Goal: Transaction & Acquisition: Purchase product/service

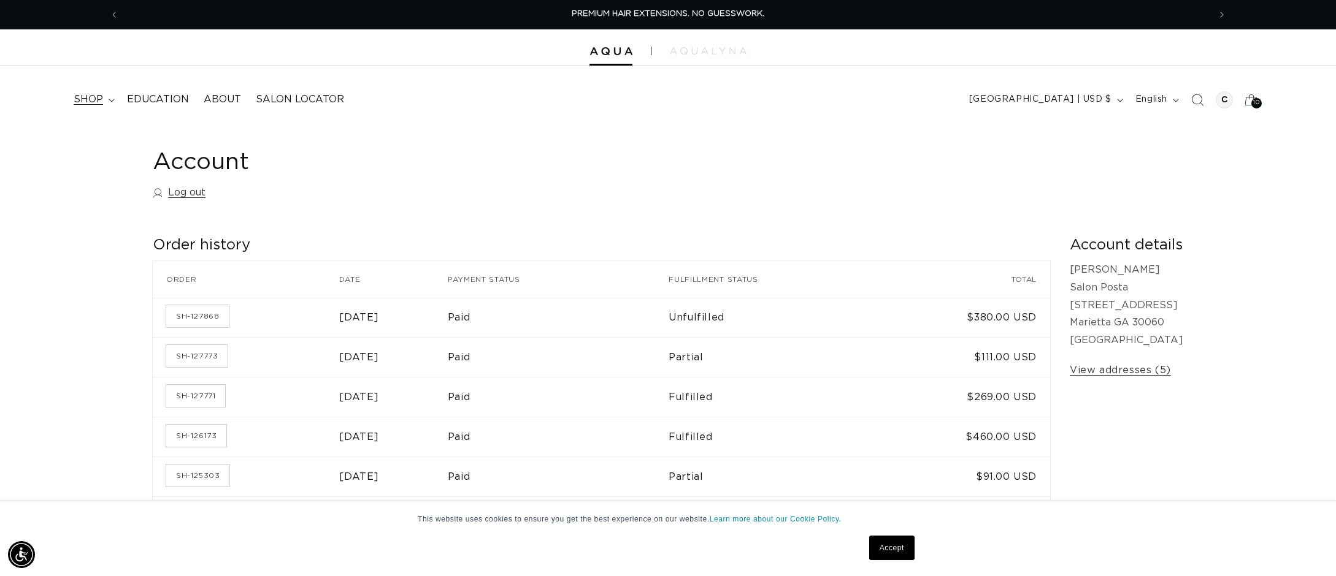
click at [91, 99] on span "shop" at bounding box center [88, 99] width 29 height 13
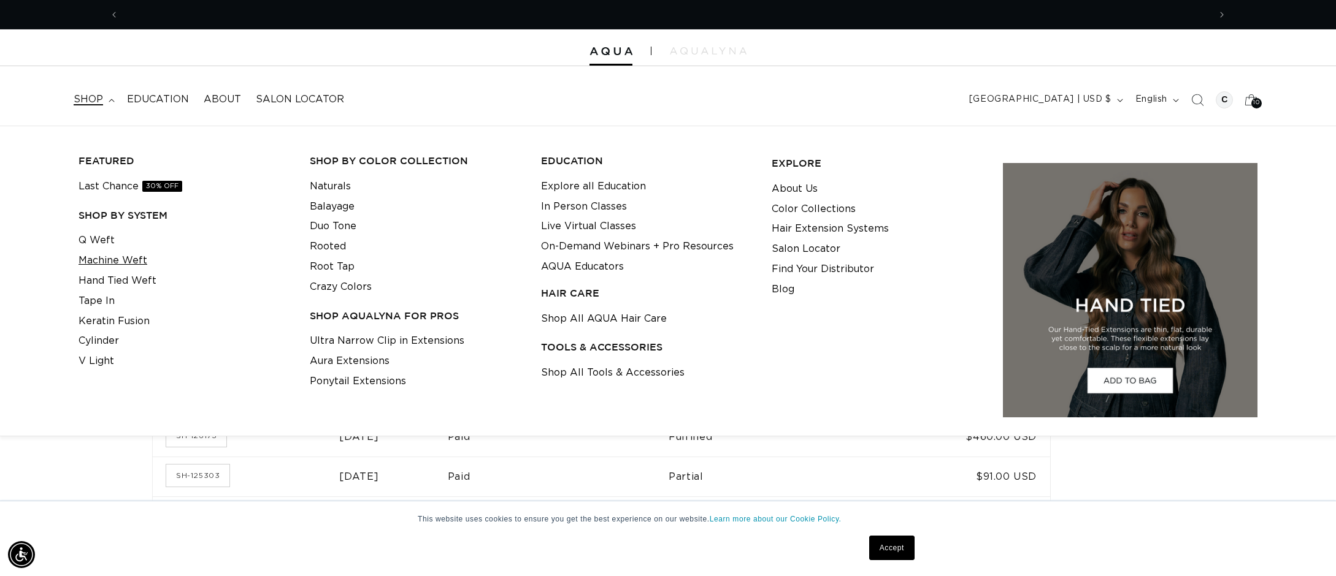
scroll to position [0, 2181]
click at [123, 258] on link "Machine Weft" at bounding box center [113, 261] width 69 height 20
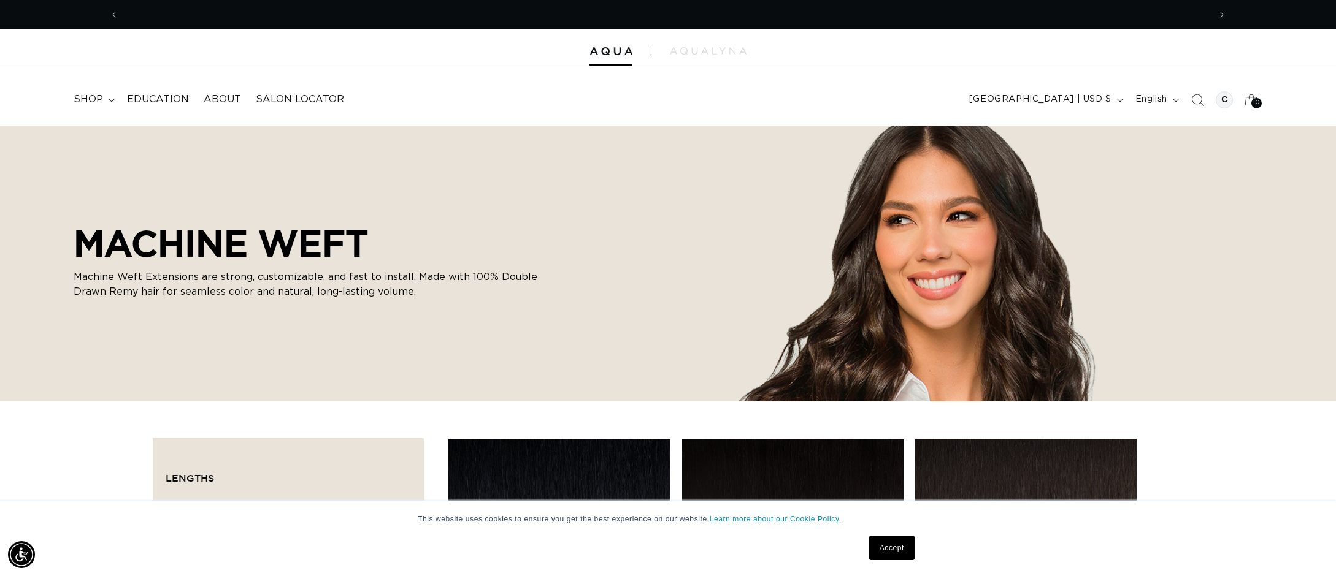
scroll to position [0, 2181]
click at [113, 96] on summary "shop" at bounding box center [92, 100] width 53 height 28
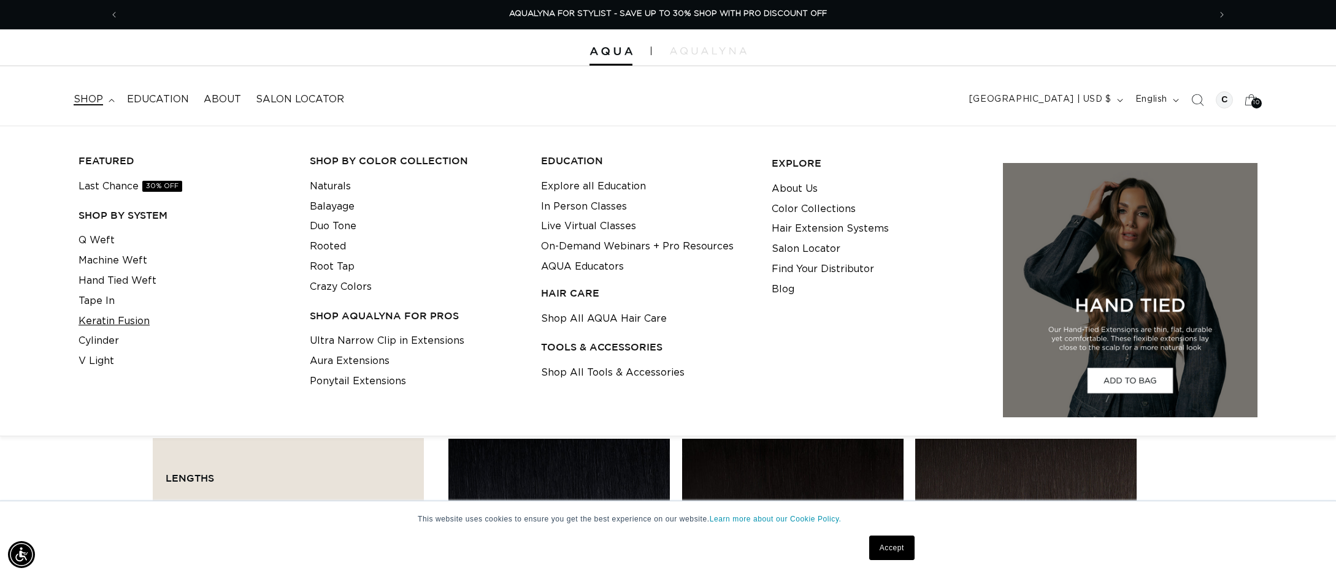
click at [102, 320] on link "Keratin Fusion" at bounding box center [114, 322] width 71 height 20
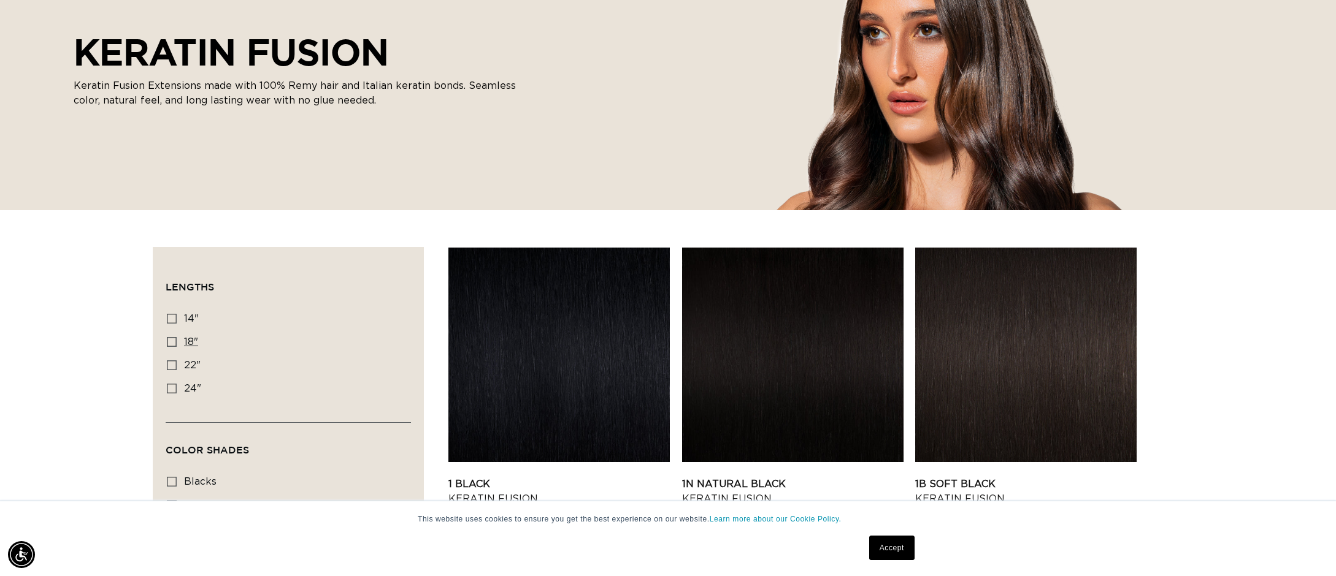
scroll to position [0, 2181]
